Goal: Task Accomplishment & Management: Manage account settings

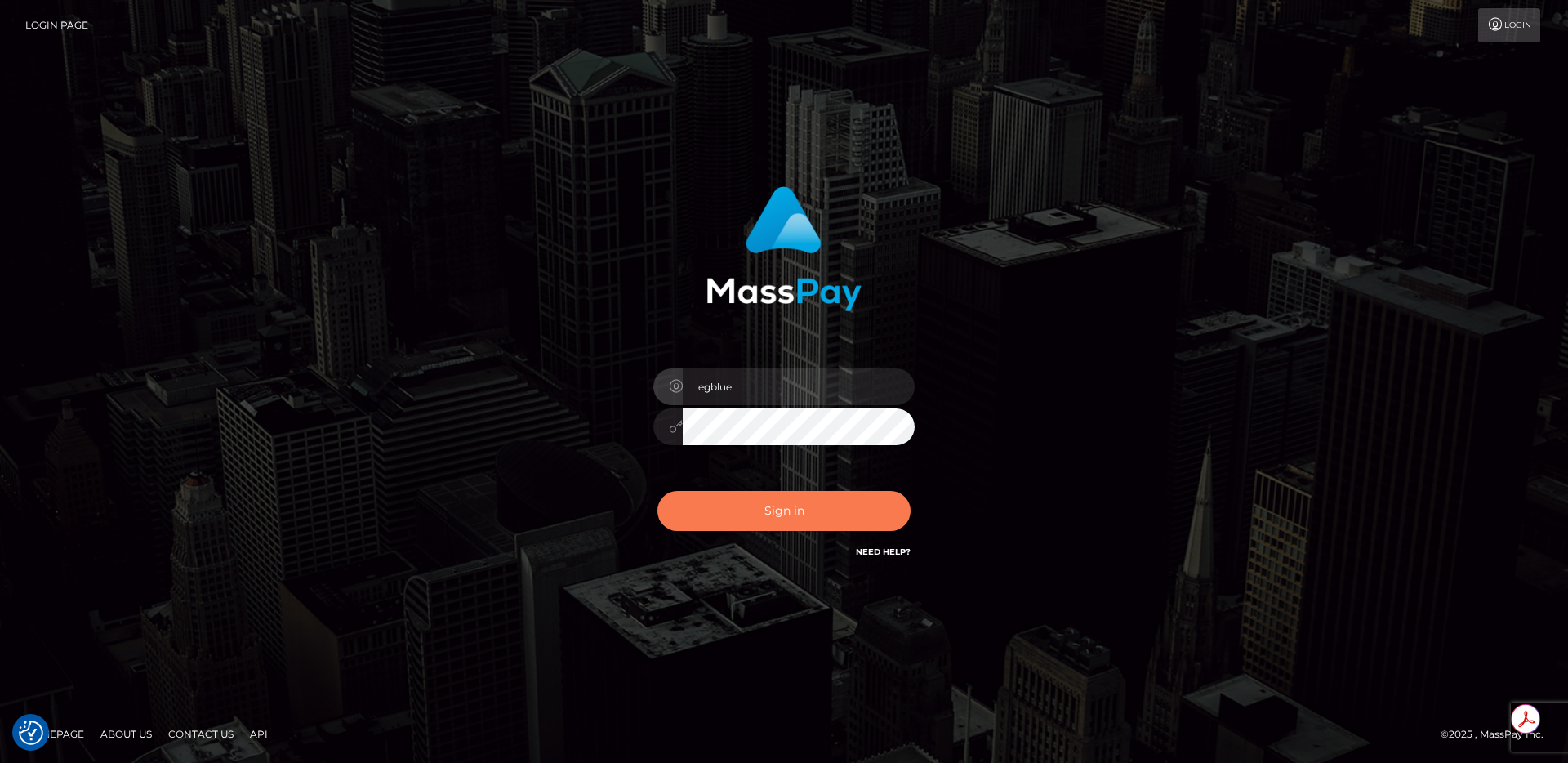
click at [839, 513] on button "Sign in" at bounding box center [784, 511] width 254 height 40
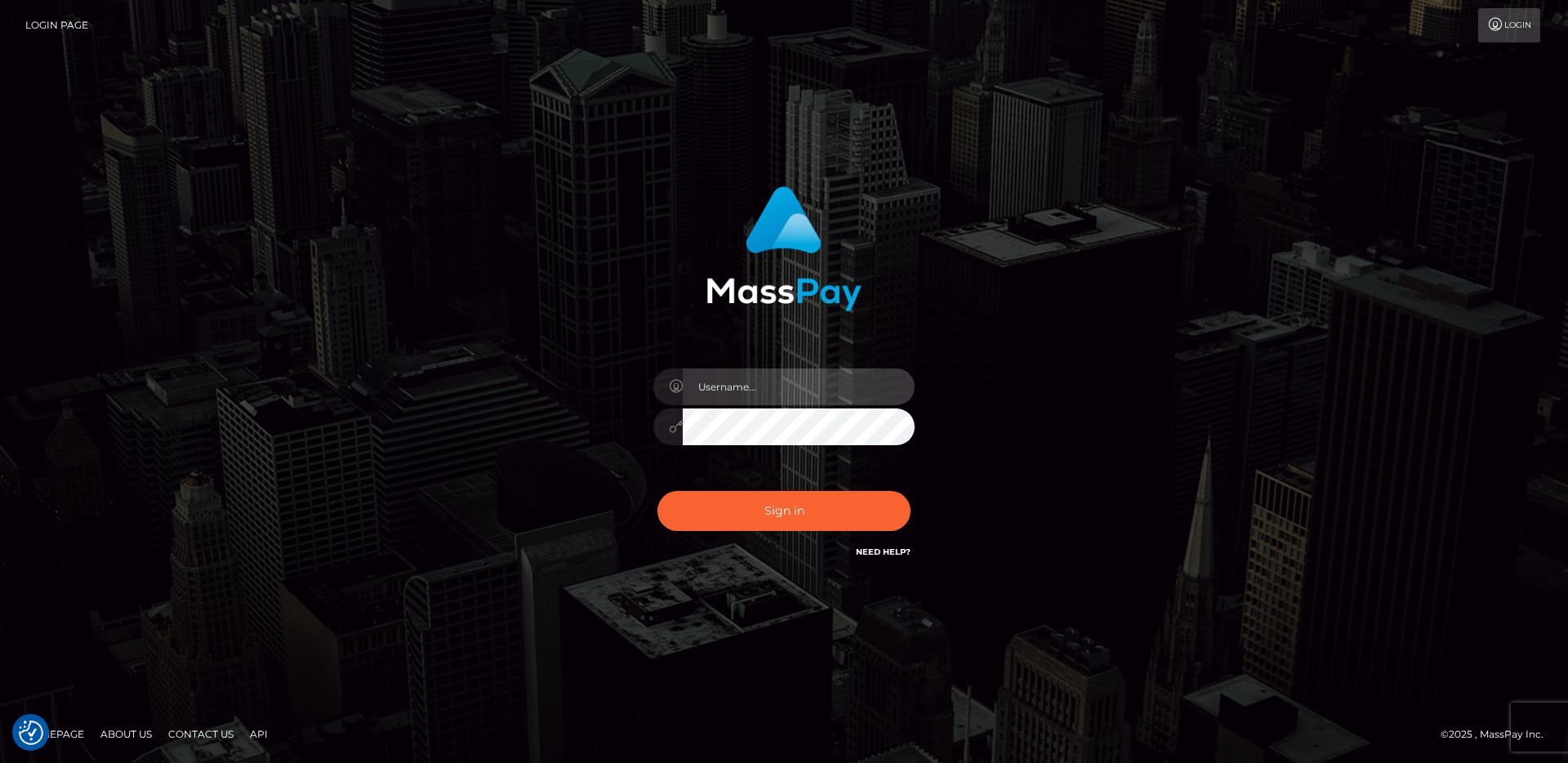
type input "egblue"
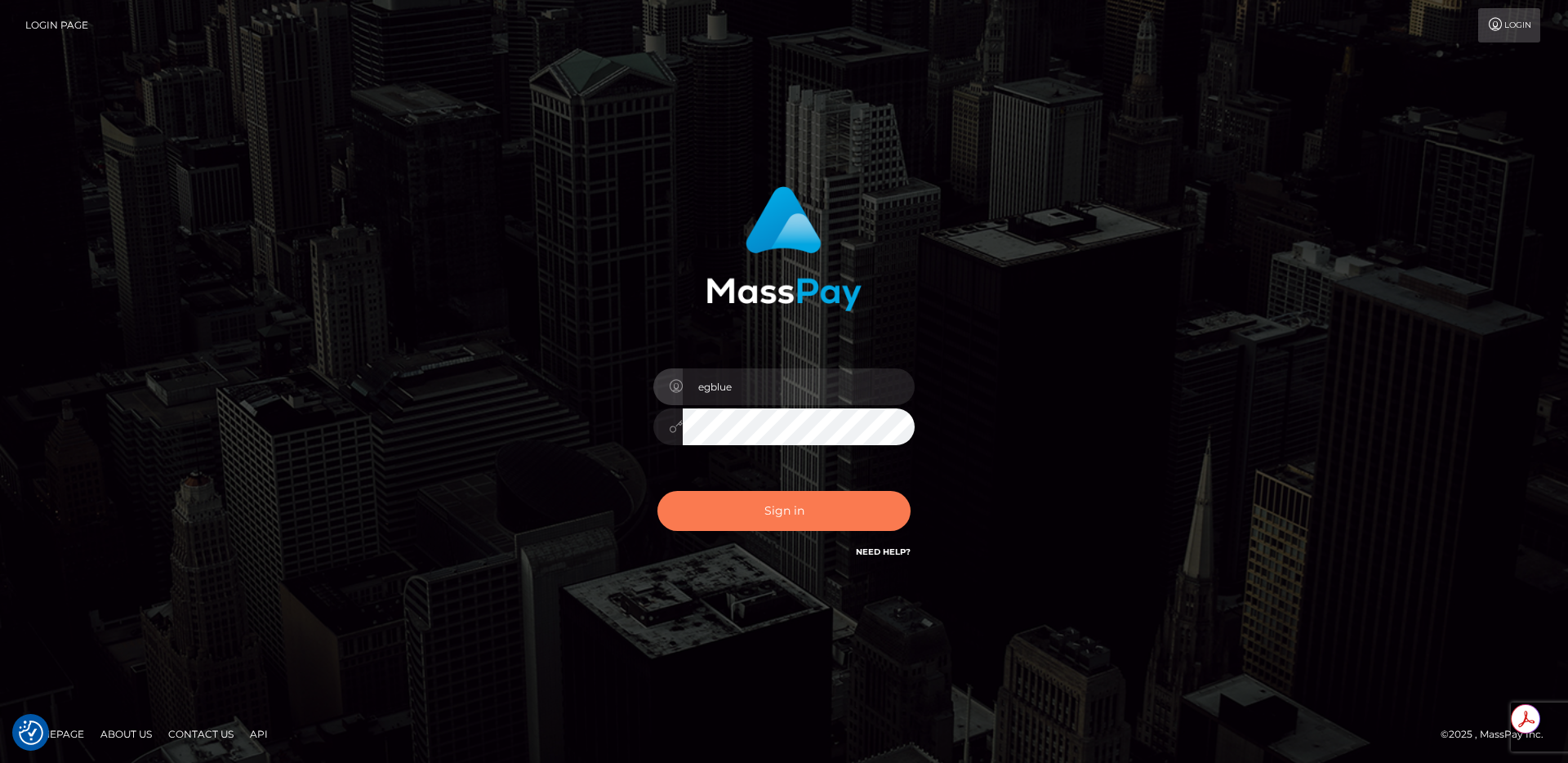
click at [767, 521] on button "Sign in" at bounding box center [784, 511] width 254 height 40
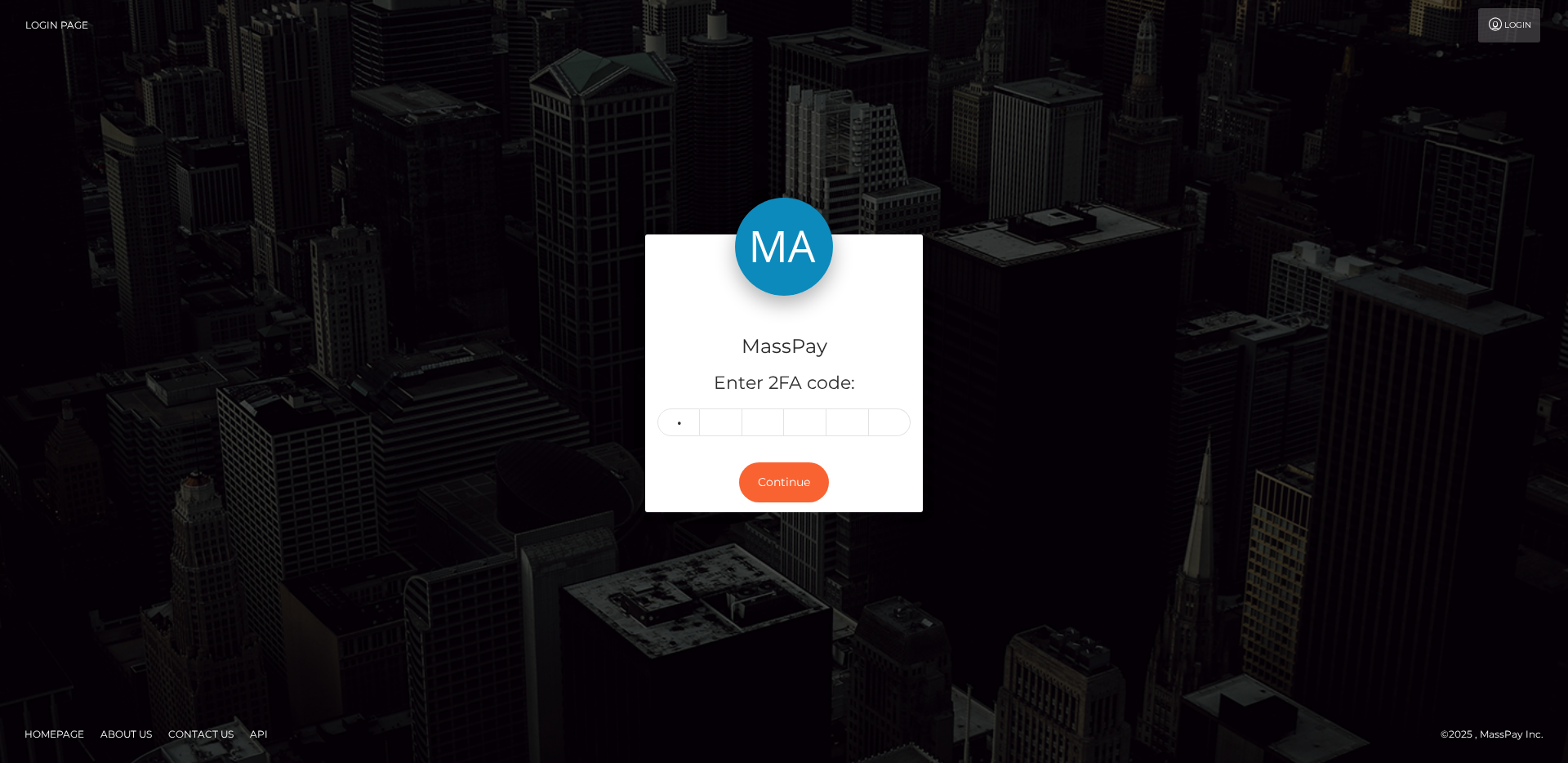
type input "8"
type input "4"
type input "9"
type input "3"
type input "1"
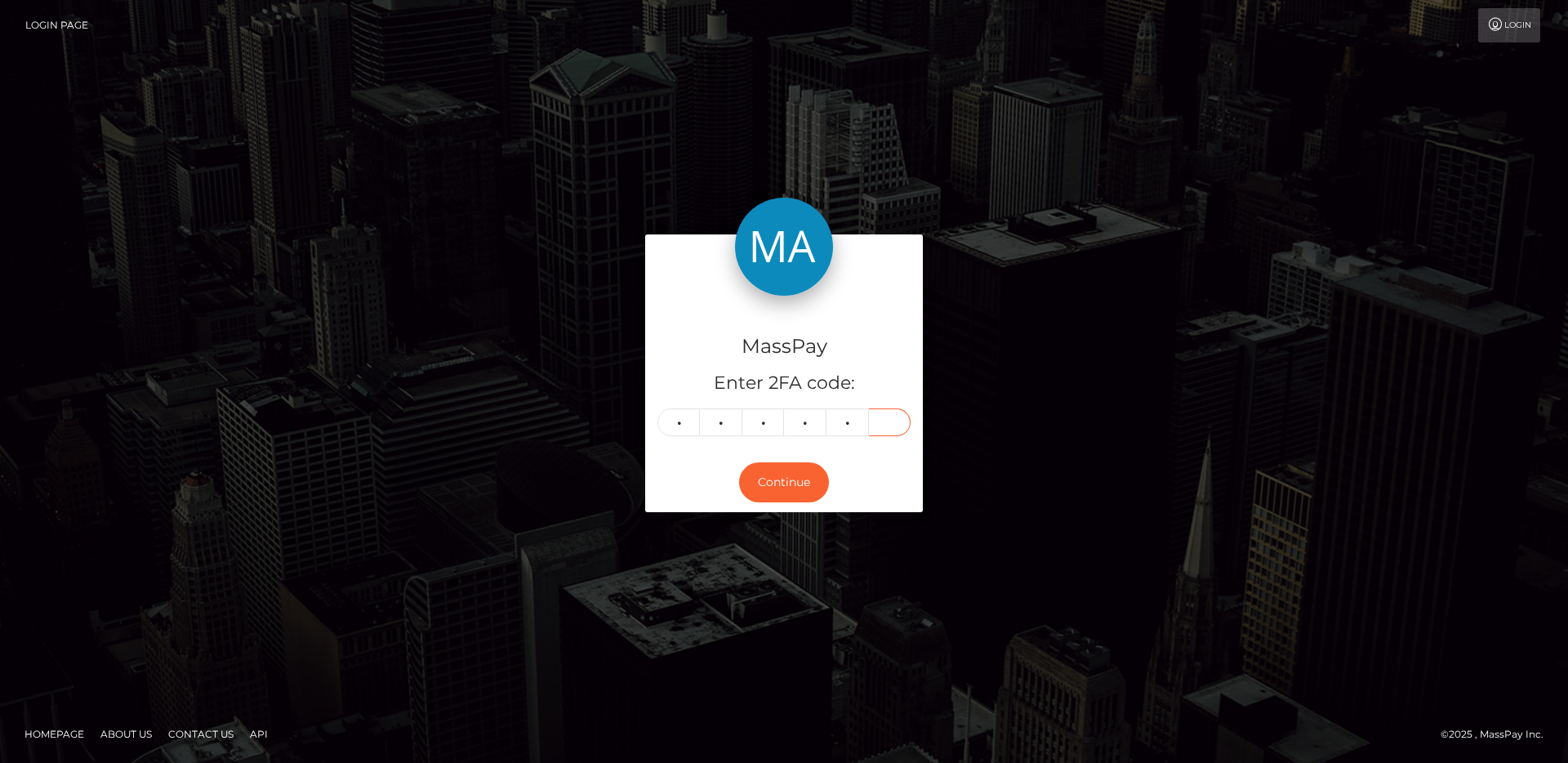
type input "9"
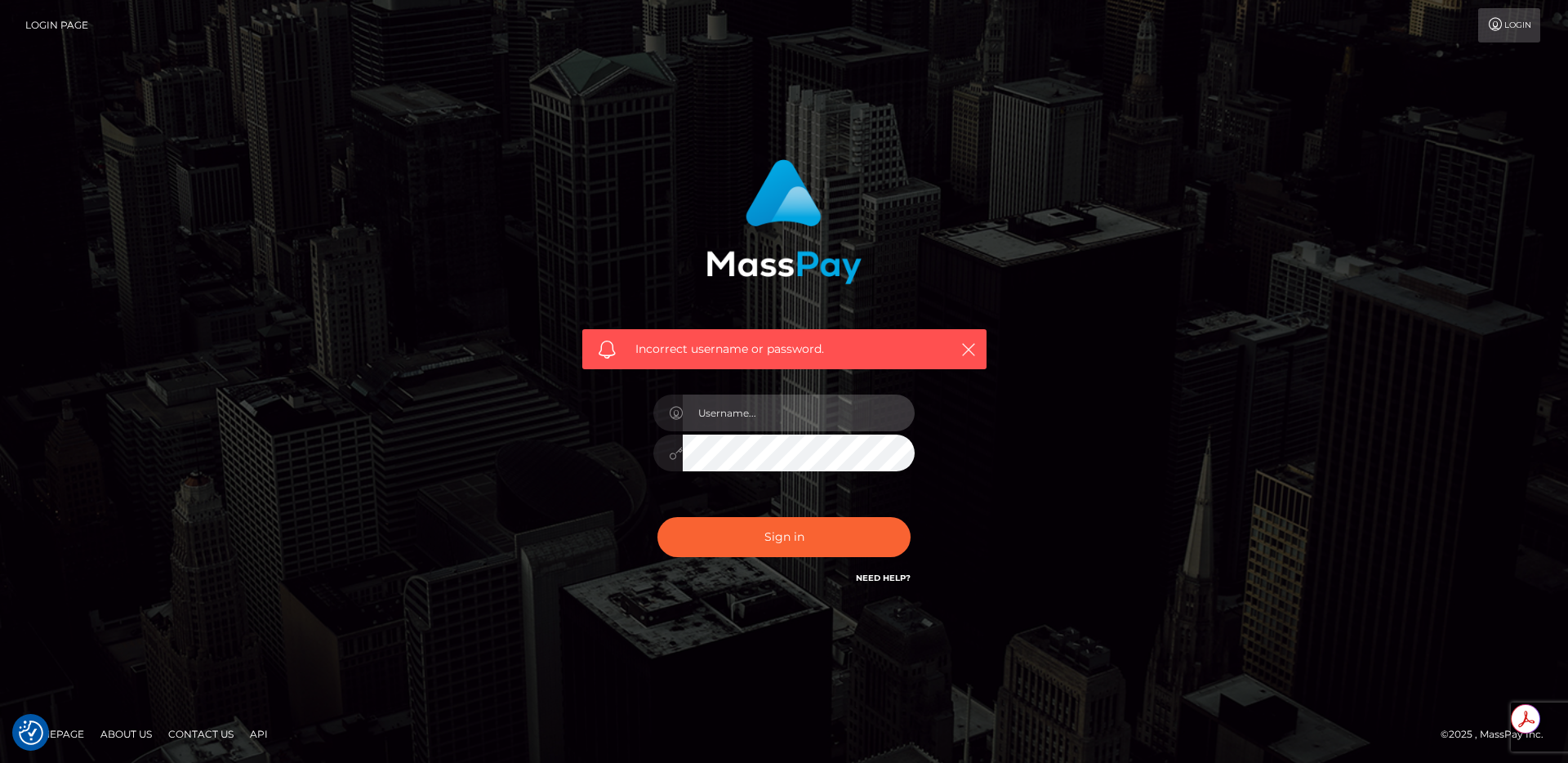
type input "egblue"
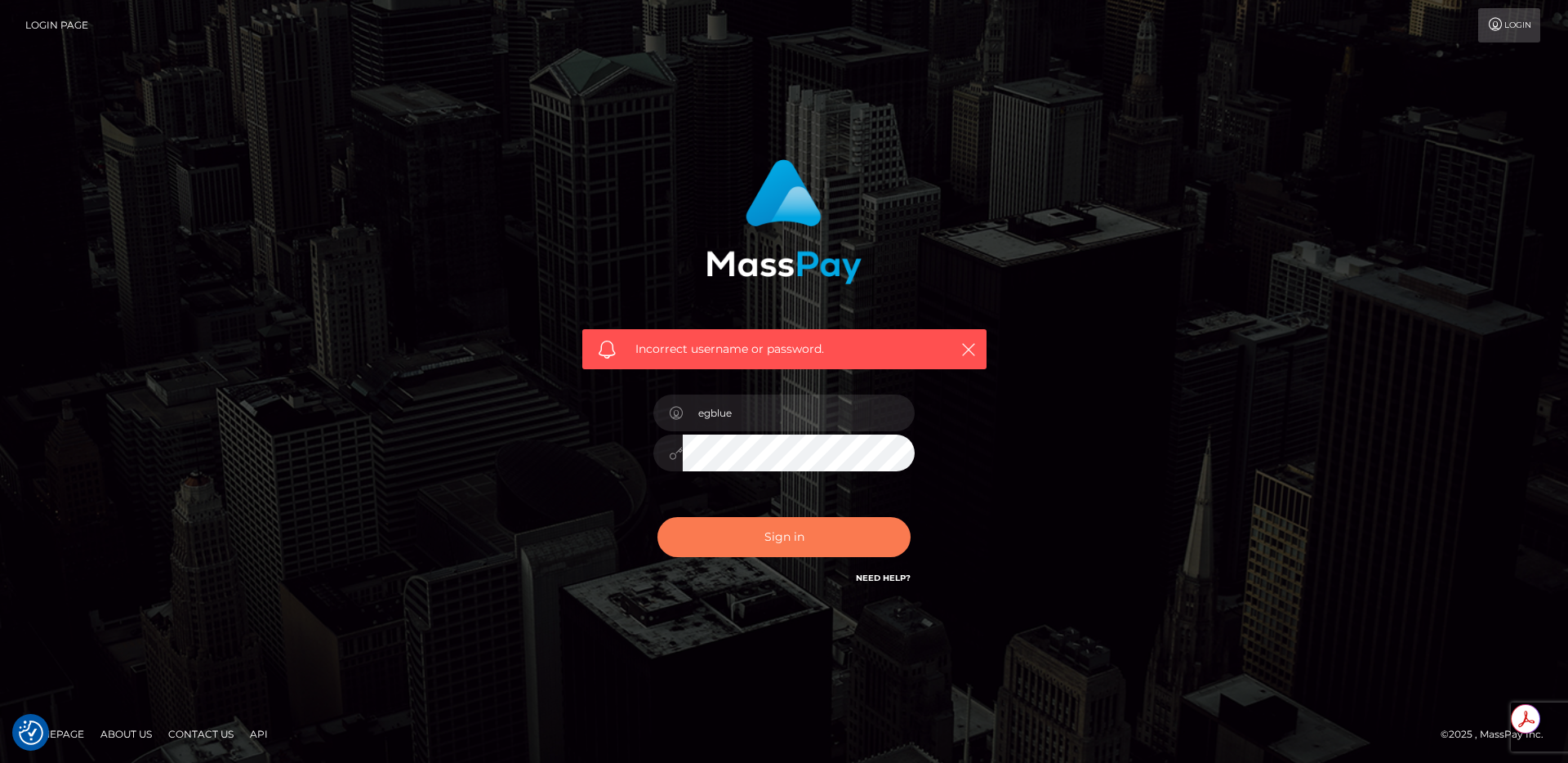
click at [722, 531] on button "Sign in" at bounding box center [784, 537] width 254 height 40
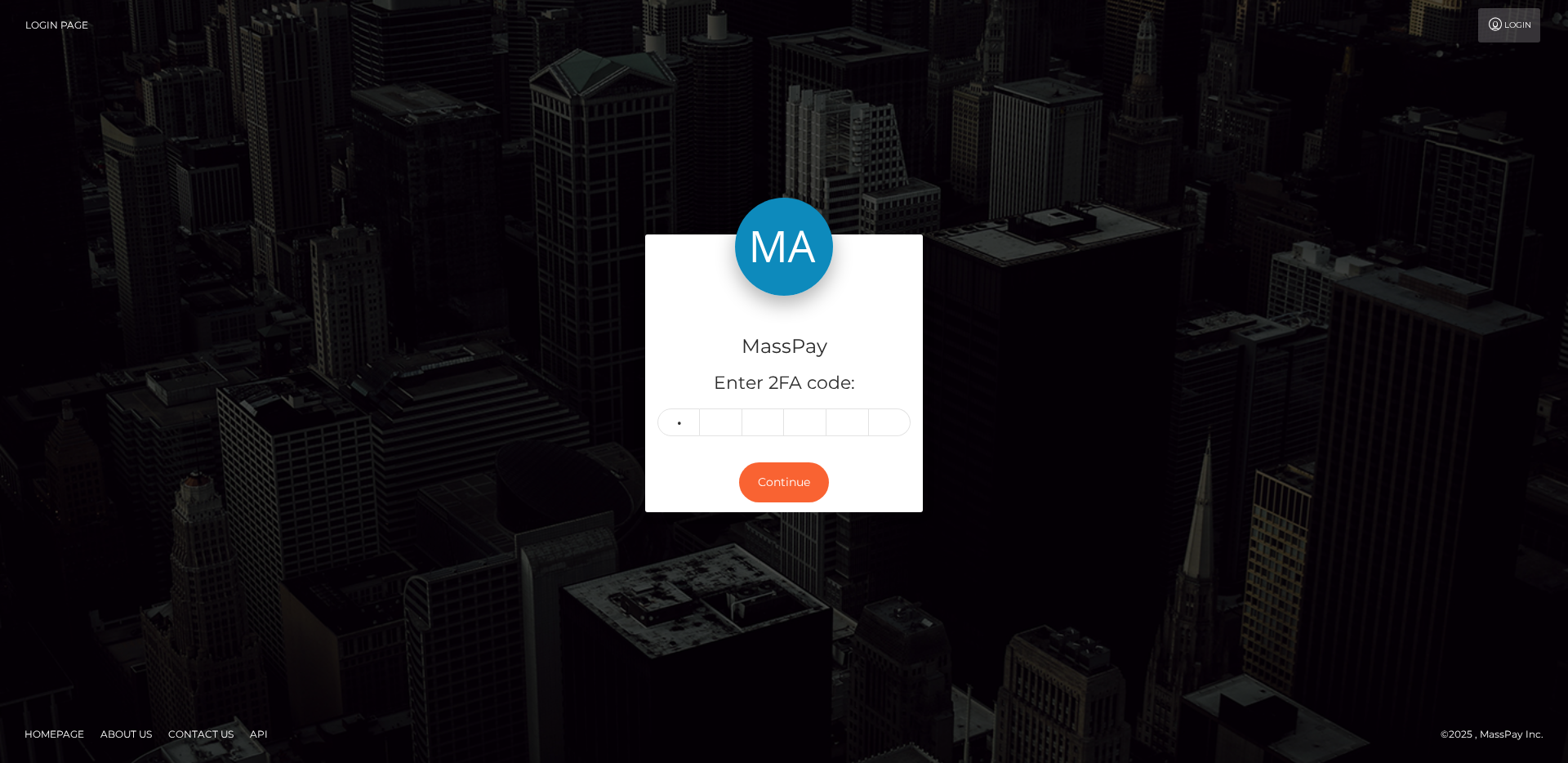
type input "8"
type input "4"
type input "9"
type input "3"
type input "1"
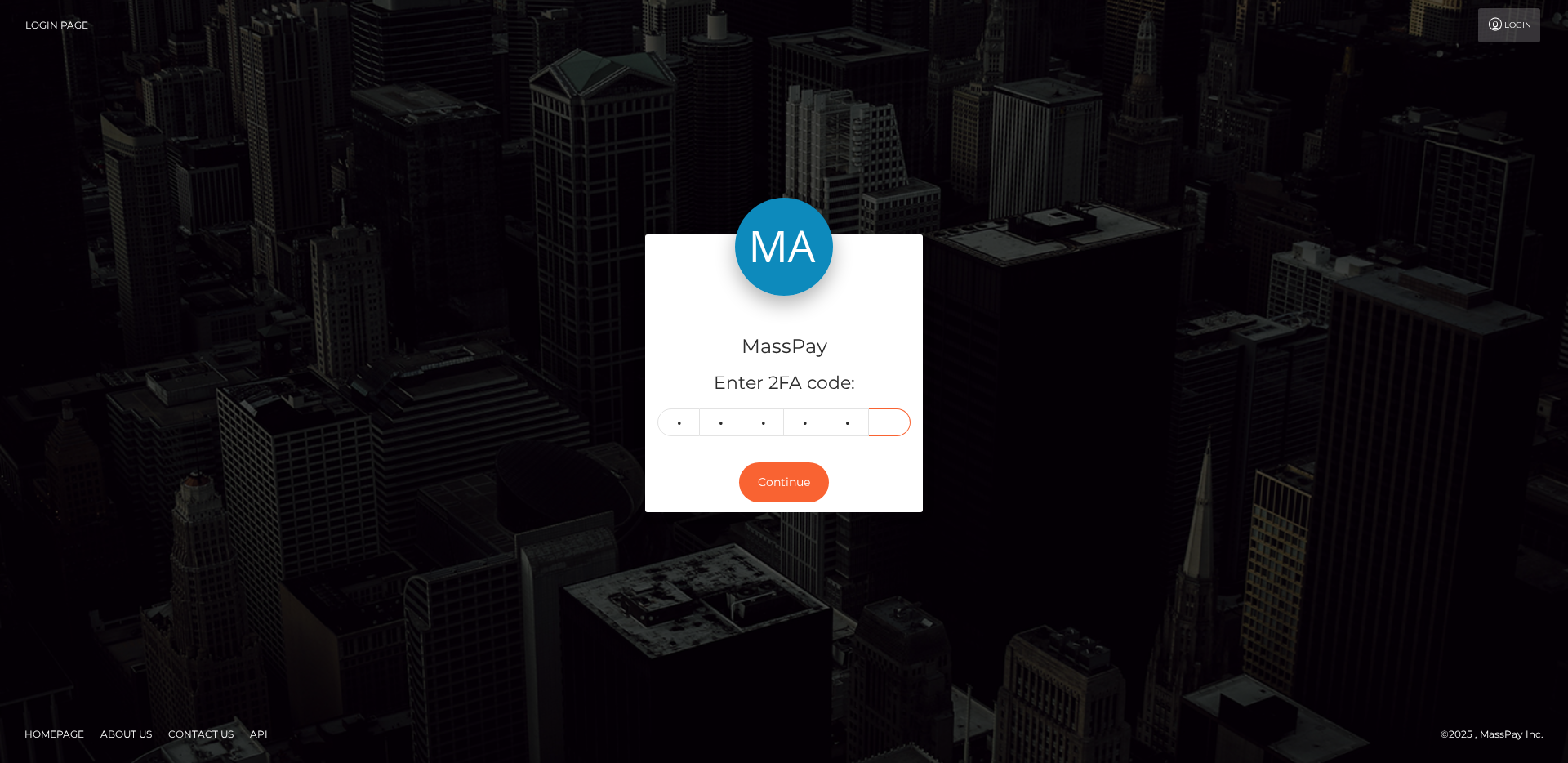
type input "7"
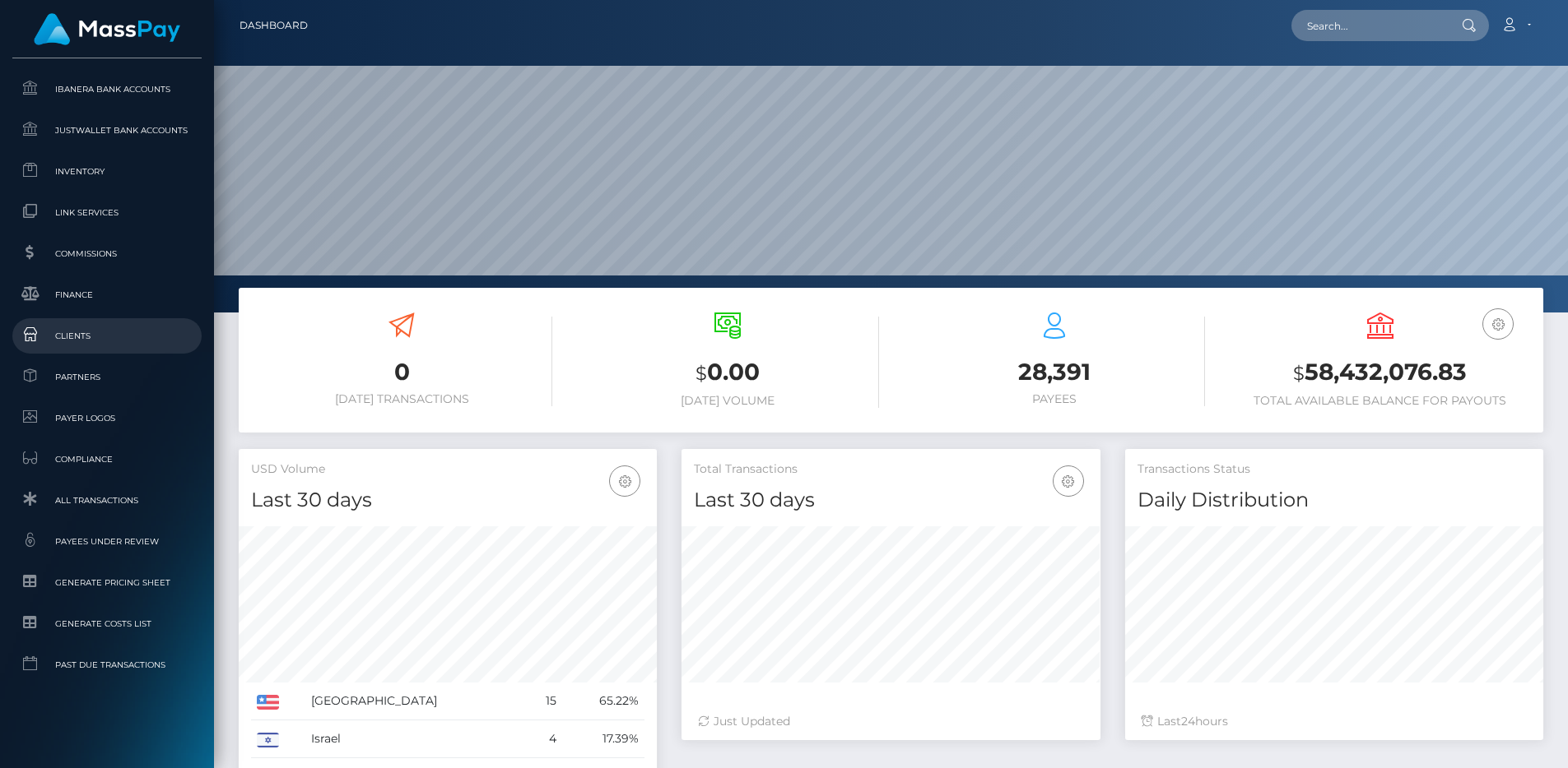
click at [111, 327] on span "Clients" at bounding box center [107, 336] width 176 height 19
click at [572, 331] on div "$ 0.00 Today Volume" at bounding box center [727, 362] width 326 height 124
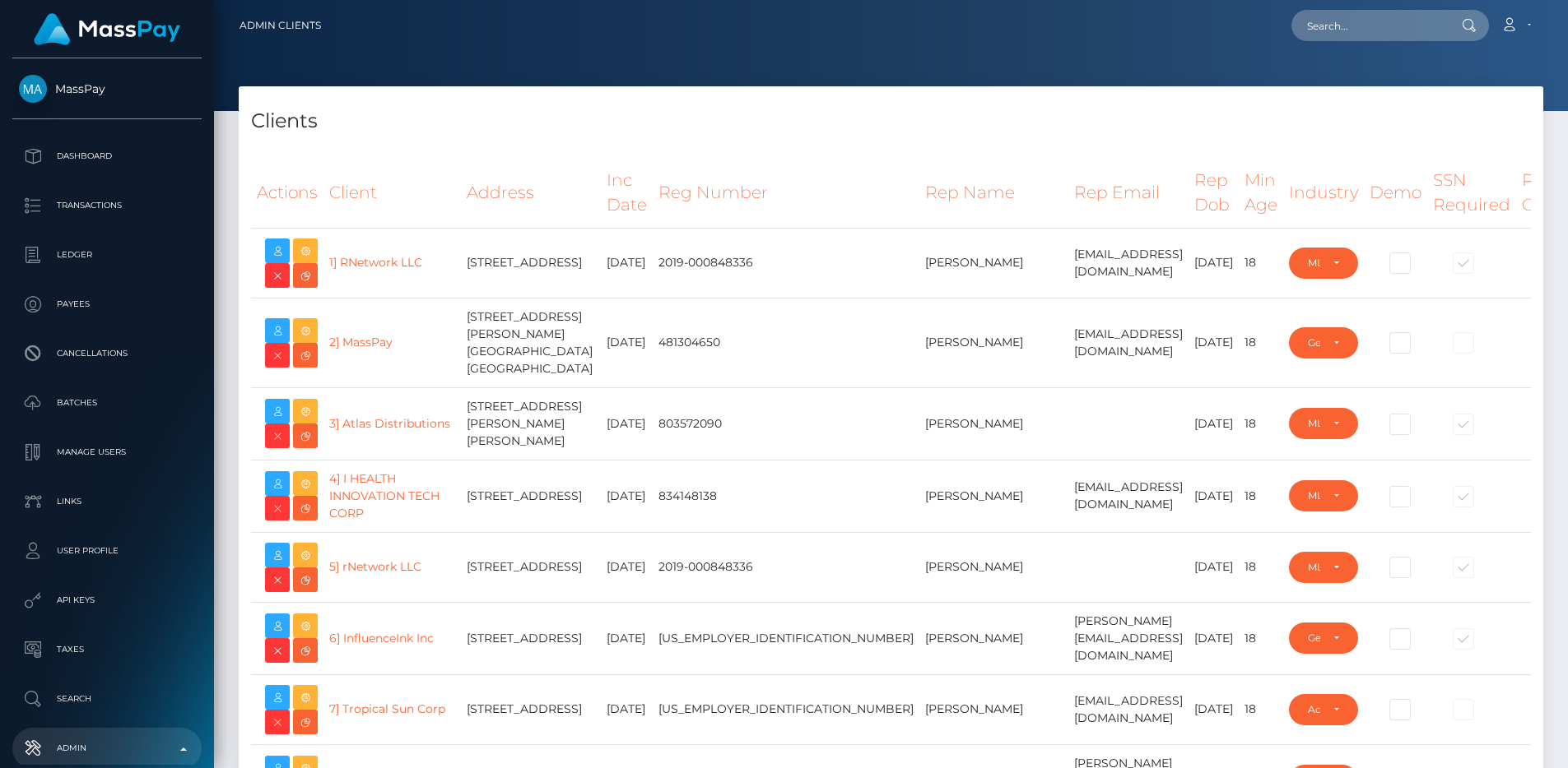
select select "223"
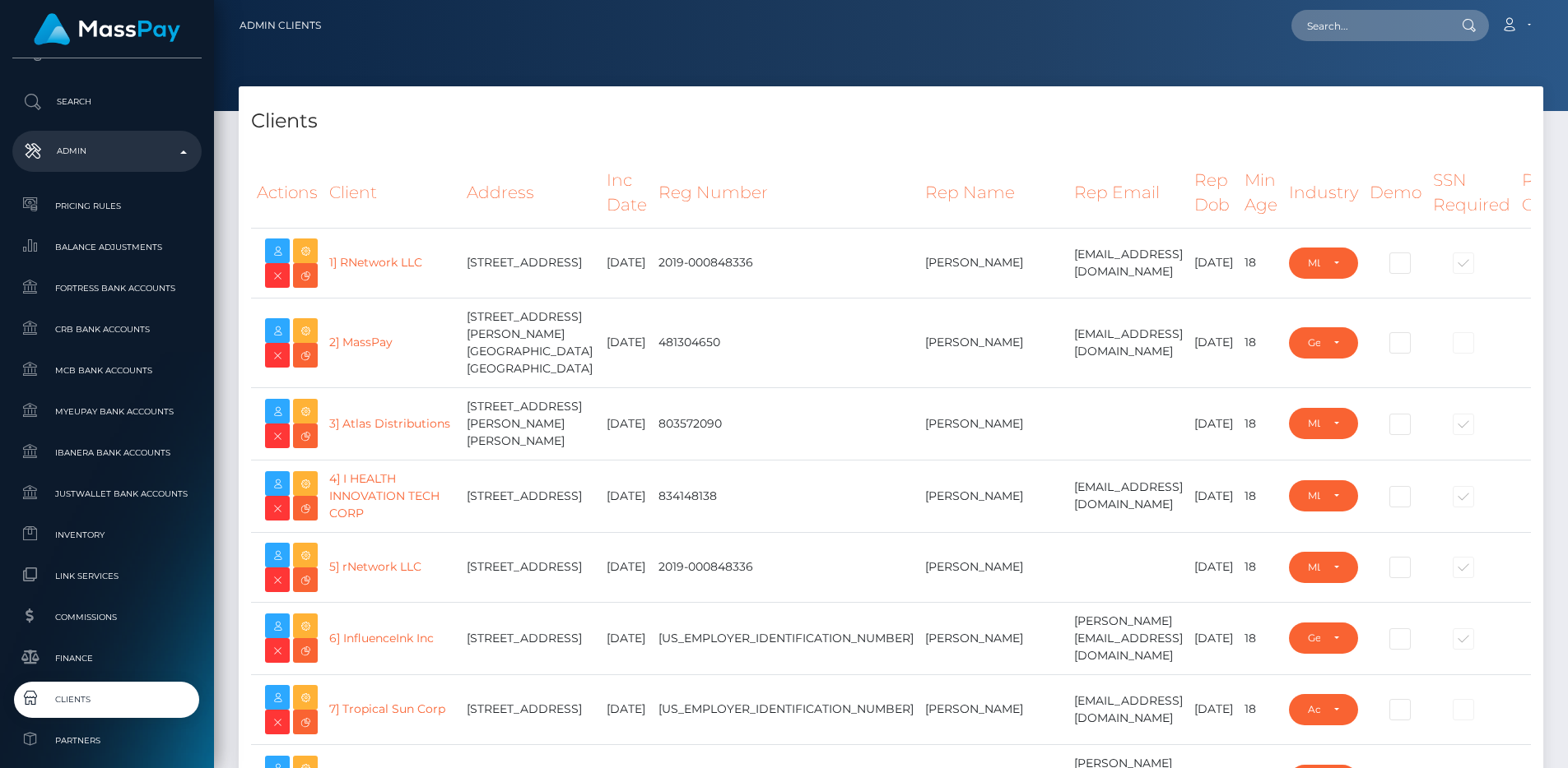
scroll to position [25030, 0]
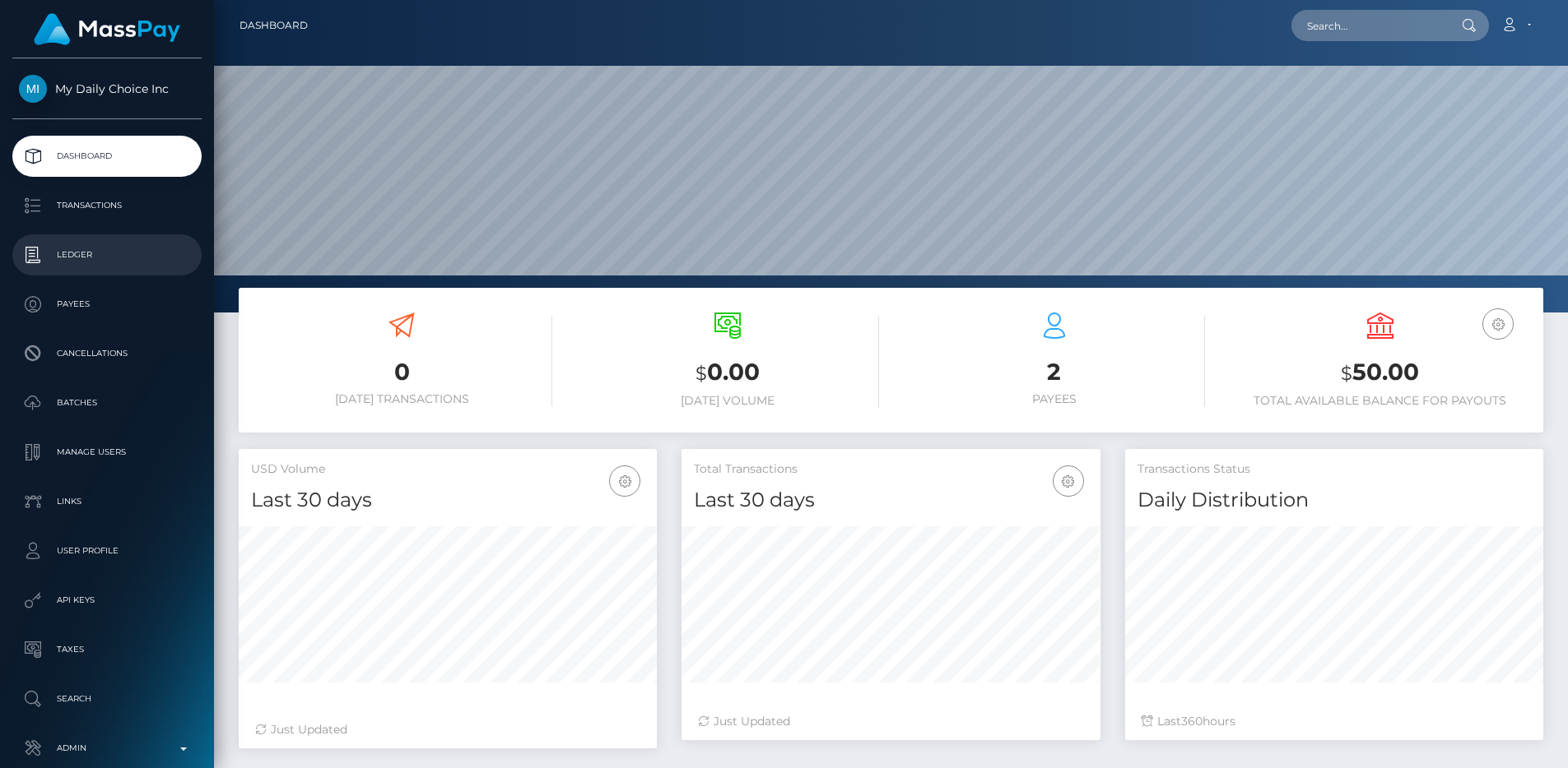
scroll to position [292, 418]
click at [112, 454] on p "Manage Users" at bounding box center [107, 453] width 176 height 25
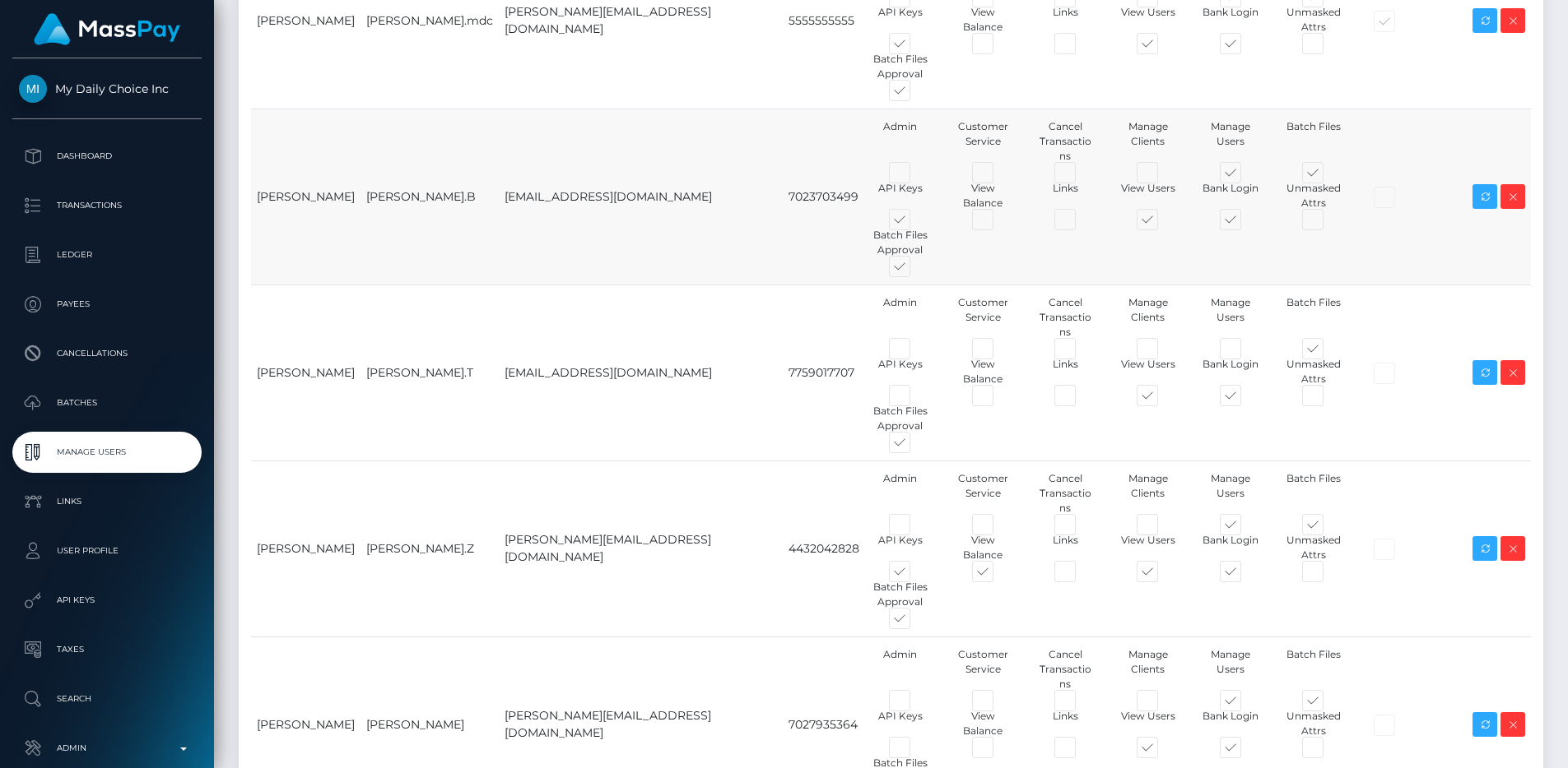
scroll to position [324, 0]
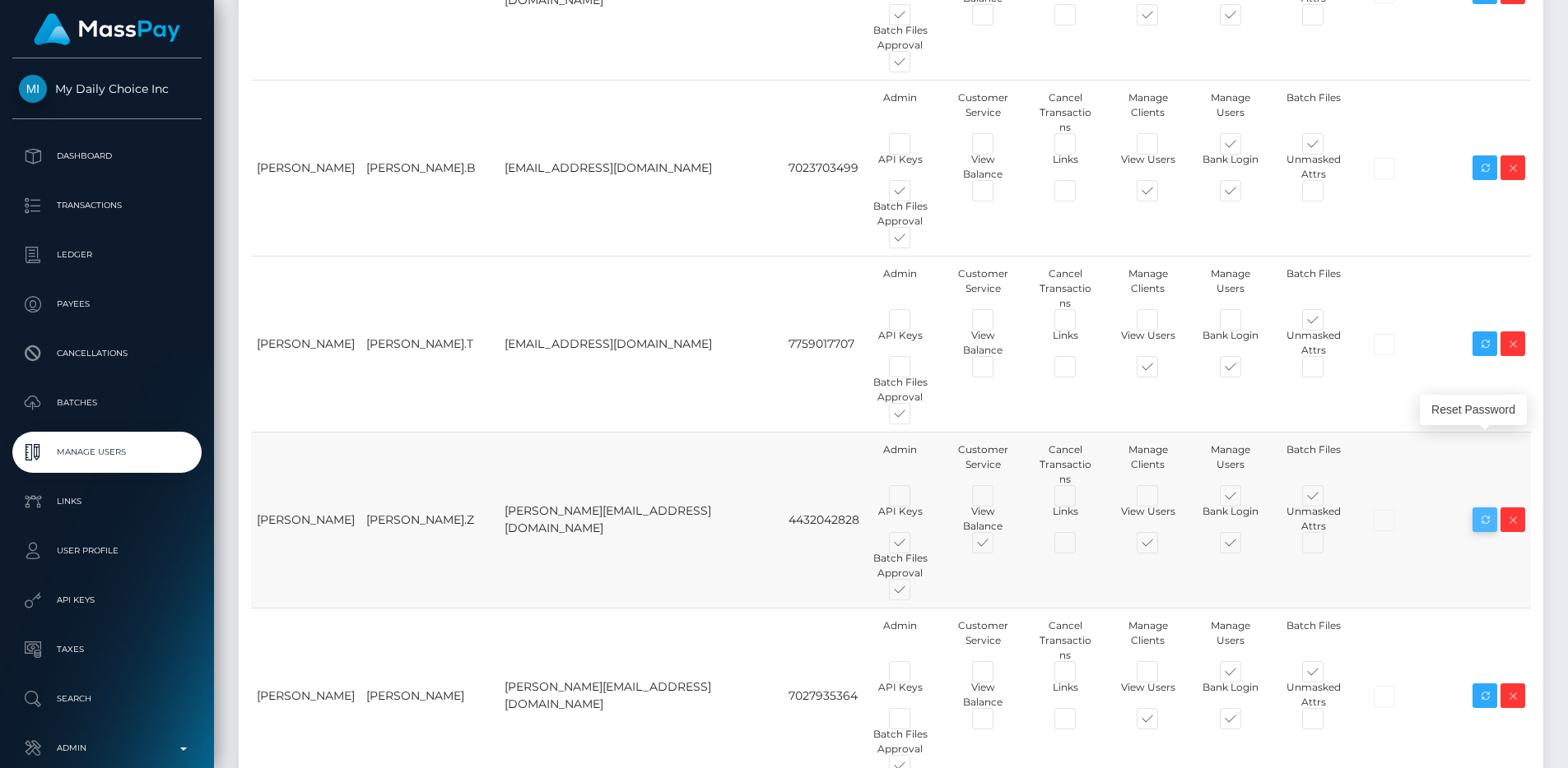
click at [1480, 510] on icon at bounding box center [1484, 520] width 20 height 21
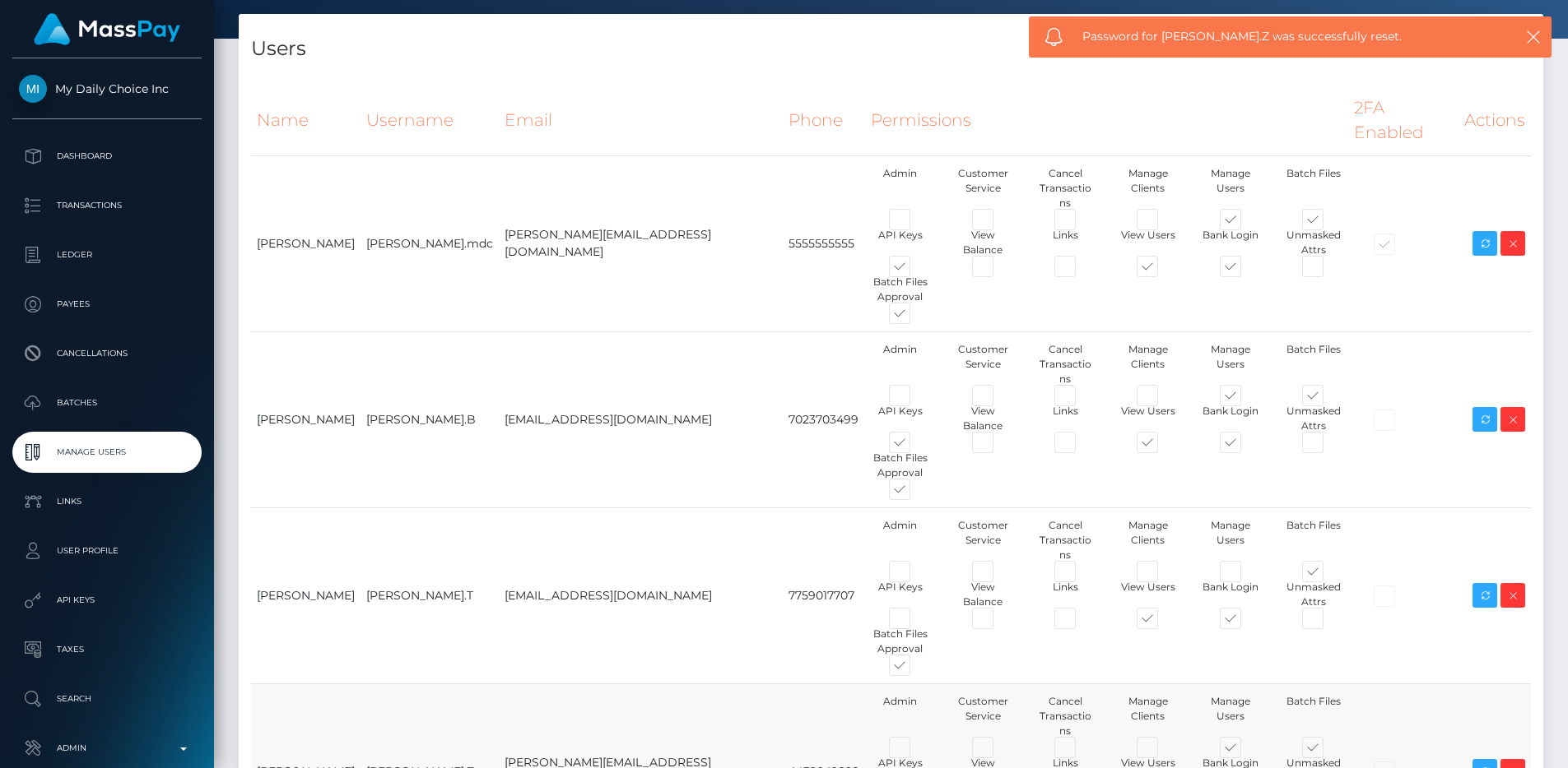
scroll to position [70, 0]
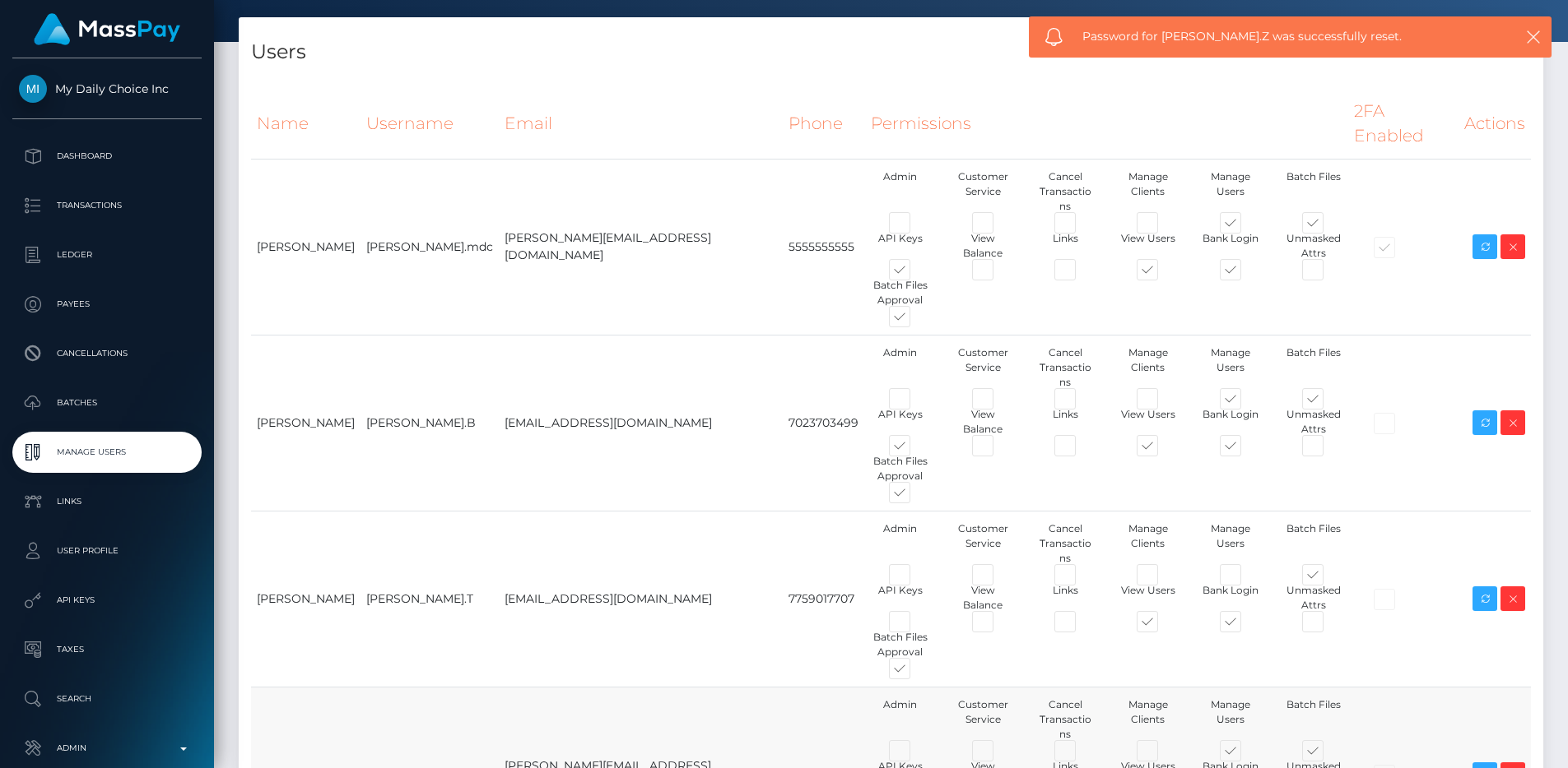
drag, startPoint x: 410, startPoint y: 695, endPoint x: 353, endPoint y: 700, distance: 57.2
click at [353, 700] on tr "[PERSON_NAME] [PERSON_NAME].Z [PERSON_NAME][EMAIL_ADDRESS][DOMAIN_NAME] 4432042…" at bounding box center [890, 775] width 1279 height 176
